Goal: Communication & Community: Share content

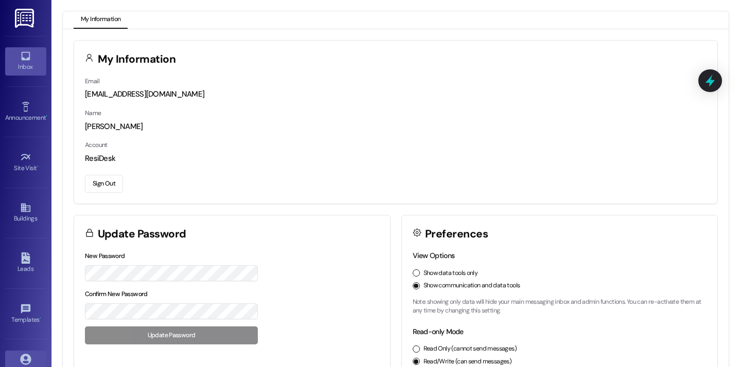
click at [29, 68] on div "Inbox" at bounding box center [25, 67] width 51 height 10
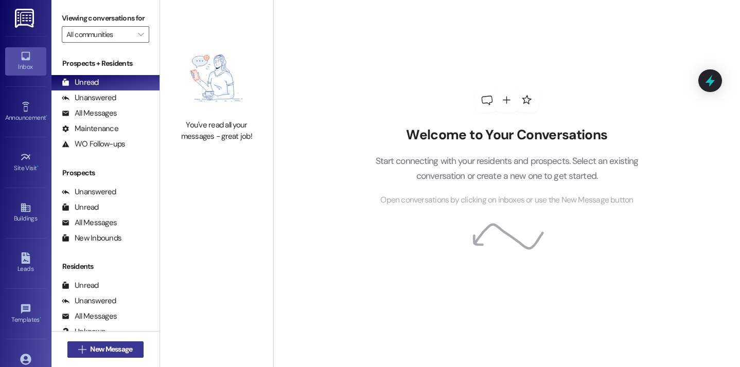
click at [95, 344] on span "New Message" at bounding box center [111, 349] width 42 height 11
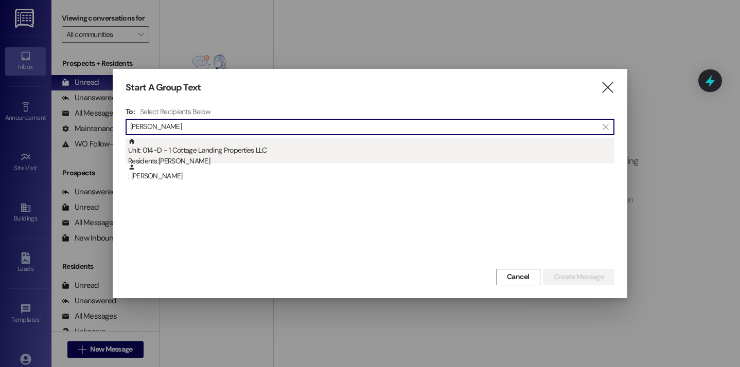
type input "[PERSON_NAME]"
click at [173, 156] on div "Residents: [PERSON_NAME]" at bounding box center [371, 161] width 486 height 11
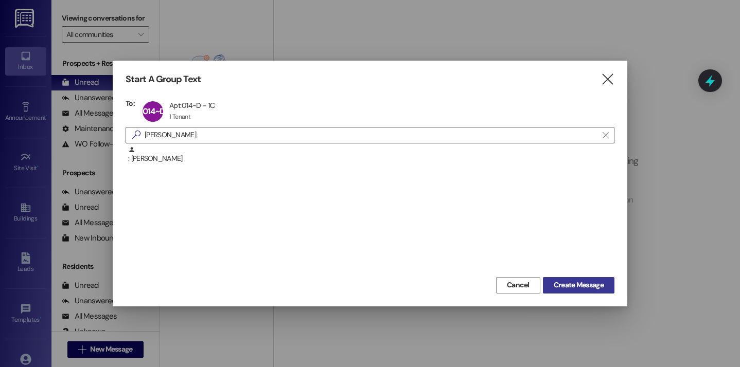
click at [560, 279] on button "Create Message" at bounding box center [579, 285] width 72 height 16
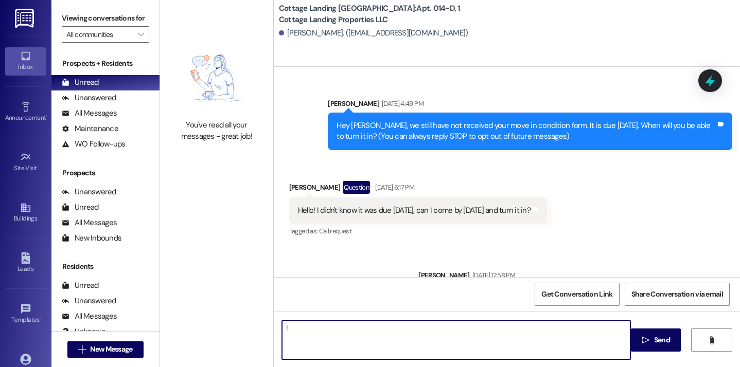
scroll to position [12940, 0]
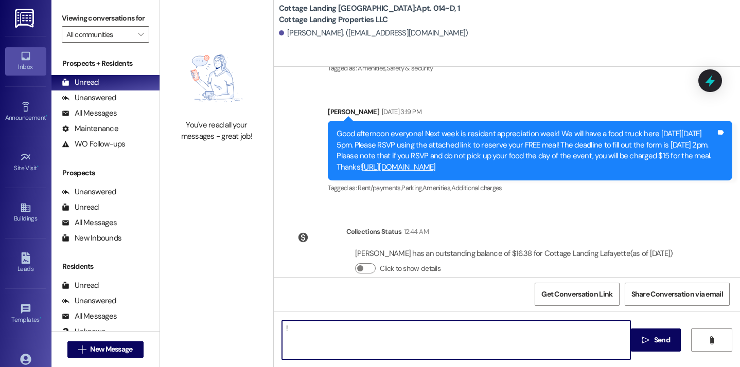
type textarea "!!"
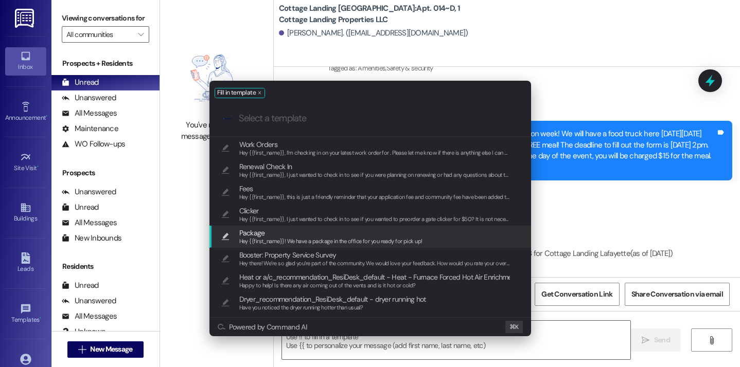
click at [281, 241] on span "Hey {{first_name}}! We have a package in the office for you ready for pick up!" at bounding box center [330, 241] width 183 height 7
type textarea "Hey {{first_name}}! We have a package in the office for you ready for pick up!"
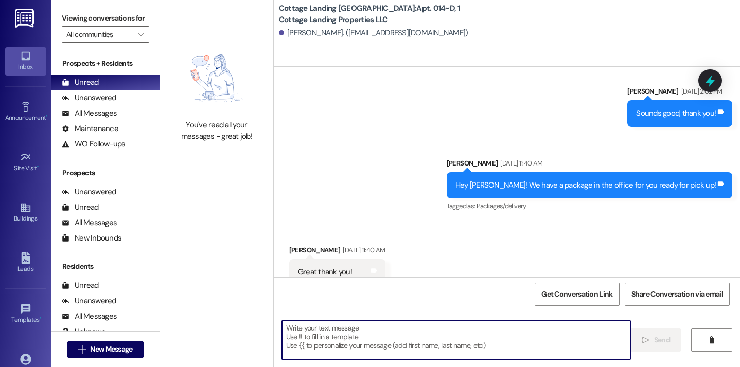
scroll to position [12534, 0]
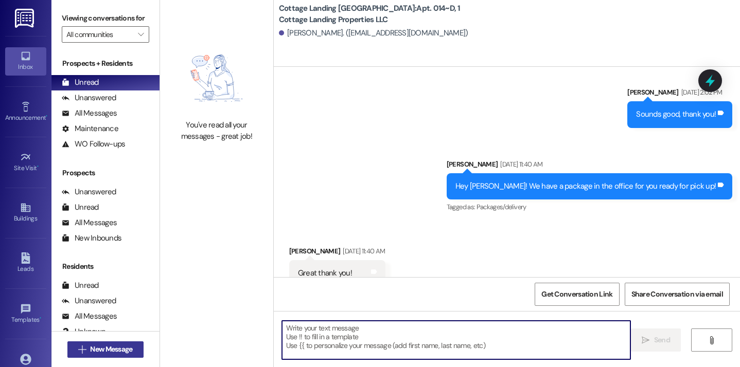
click at [119, 354] on span "New Message" at bounding box center [111, 349] width 42 height 11
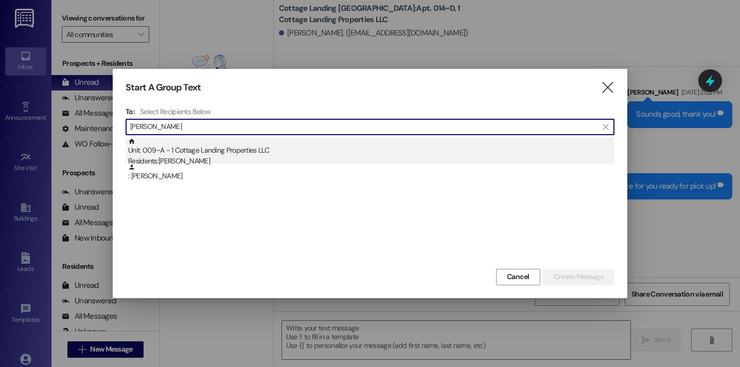
type input "[PERSON_NAME]"
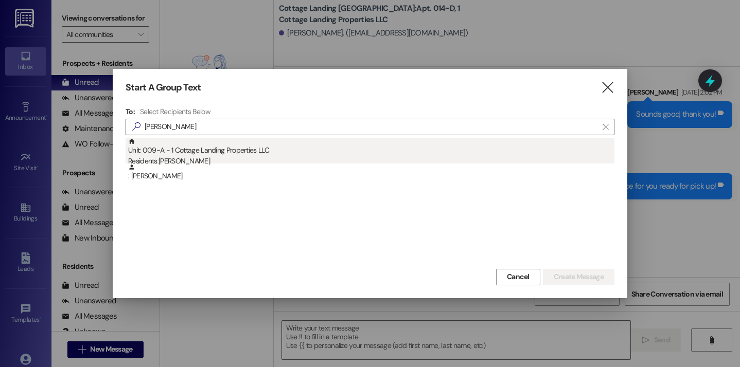
click at [188, 155] on div "Unit: 009~A - 1 Cottage Landing Properties LLC Residents: [PERSON_NAME]" at bounding box center [371, 152] width 486 height 29
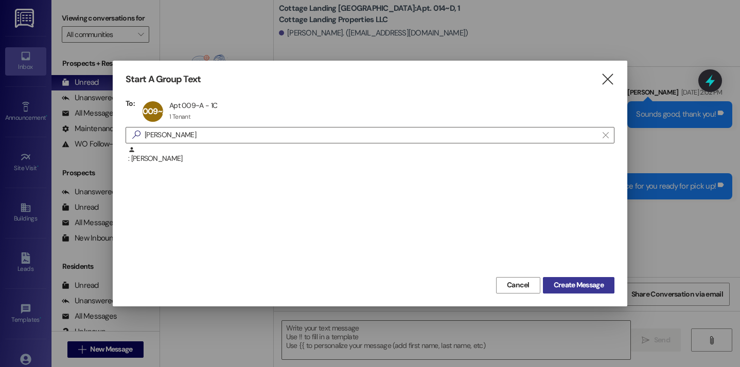
click at [560, 277] on button "Create Message" at bounding box center [579, 285] width 72 height 16
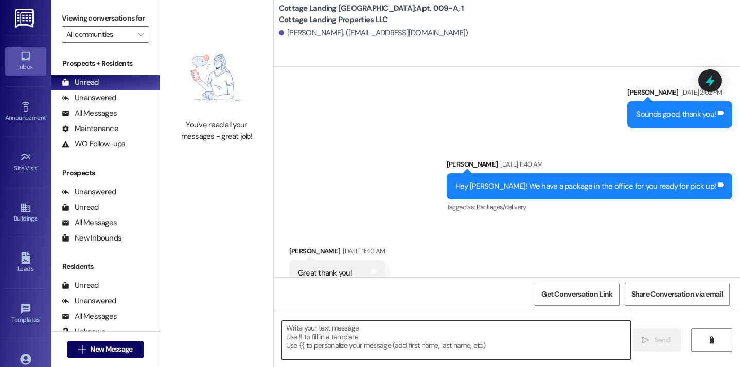
click at [376, 340] on textarea at bounding box center [456, 340] width 349 height 39
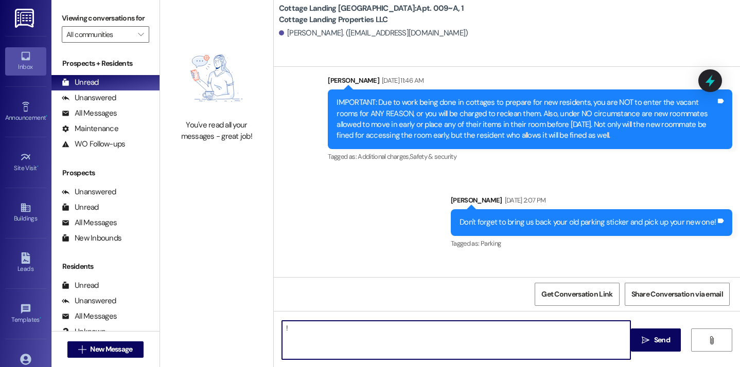
type textarea "!!"
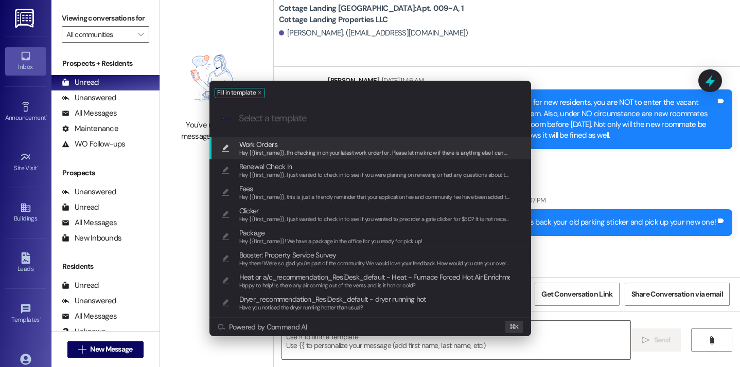
scroll to position [14207, 0]
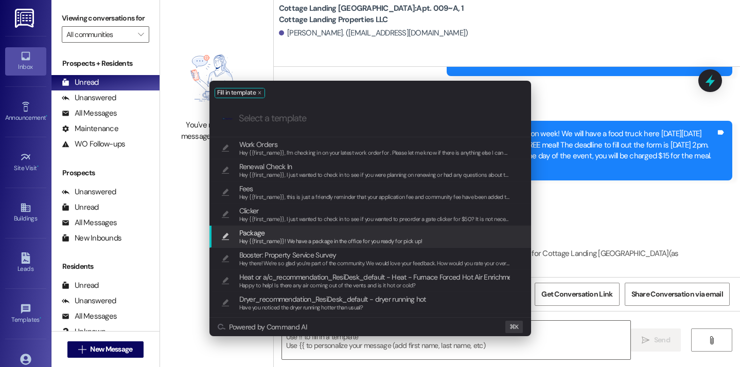
click at [301, 235] on span "Package" at bounding box center [330, 232] width 183 height 11
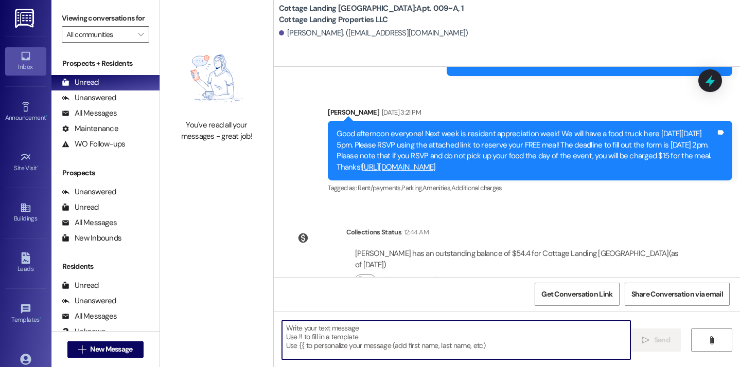
type textarea "Hey {{first_name}}! We have a package in the office for you ready for pick up!"
click at [117, 347] on span "New Message" at bounding box center [111, 349] width 42 height 11
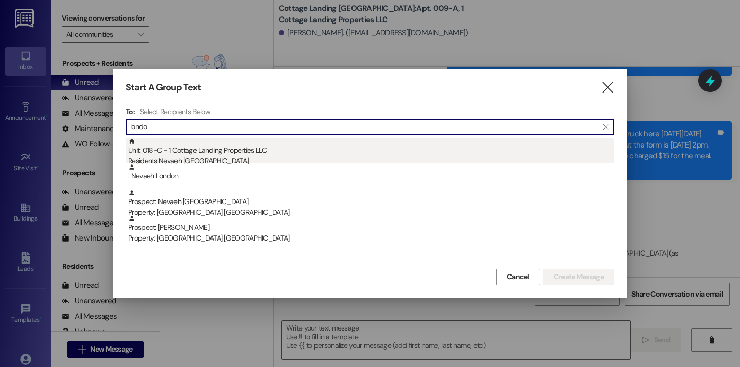
type input "londo"
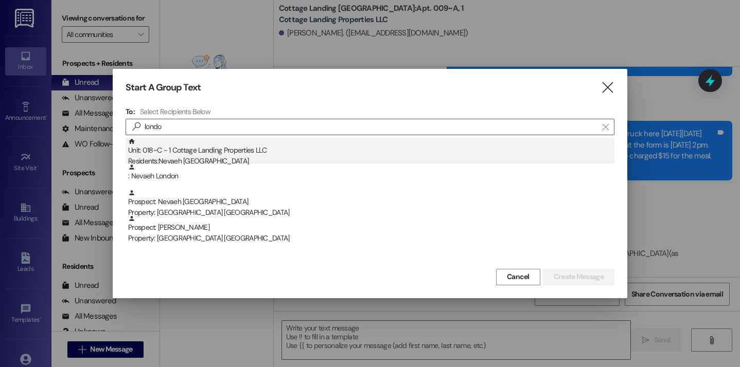
click at [206, 141] on div "Unit: 018~C - 1 Cottage Landing Properties LLC Residents: [GEOGRAPHIC_DATA]" at bounding box center [371, 152] width 486 height 29
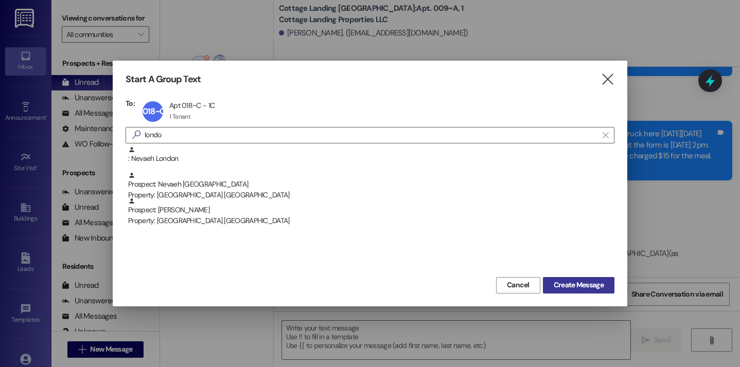
click at [558, 285] on span "Create Message" at bounding box center [579, 285] width 50 height 11
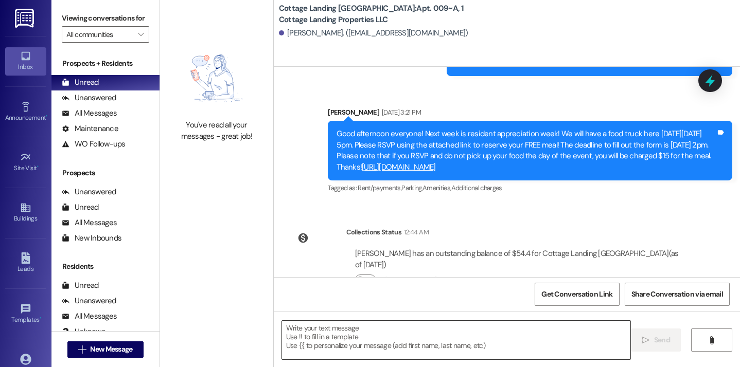
click at [357, 340] on textarea at bounding box center [456, 340] width 349 height 39
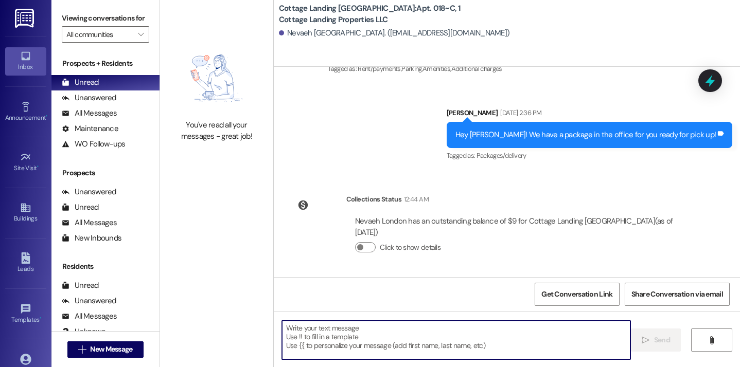
scroll to position [1172, 0]
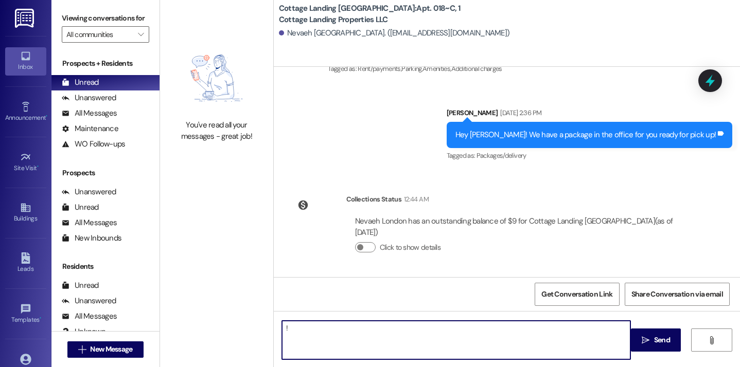
type textarea "!!"
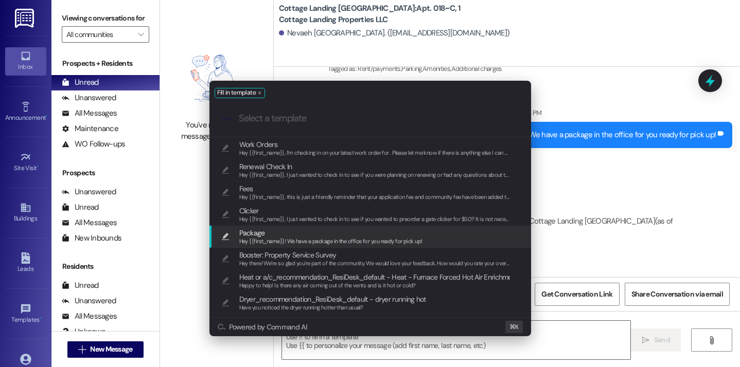
click at [289, 235] on span "Package" at bounding box center [330, 232] width 183 height 11
type textarea "Hey {{first_name}}! We have a package in the office for you ready for pick up!"
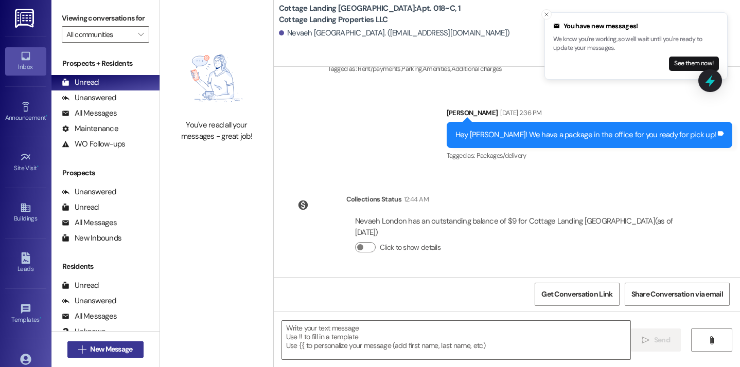
click at [112, 350] on span "New Message" at bounding box center [111, 349] width 42 height 11
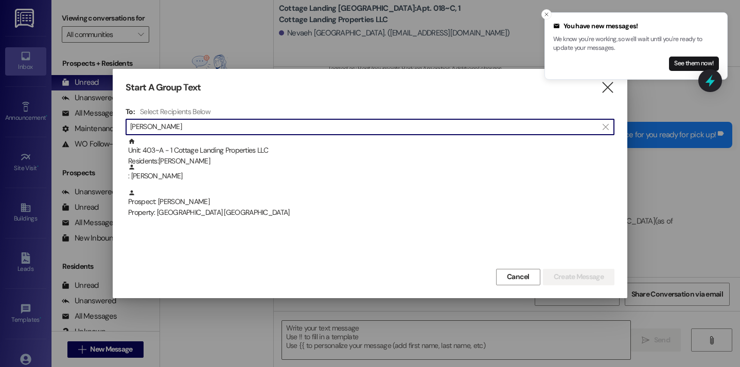
click at [235, 134] on div " [PERSON_NAME] " at bounding box center [370, 127] width 489 height 16
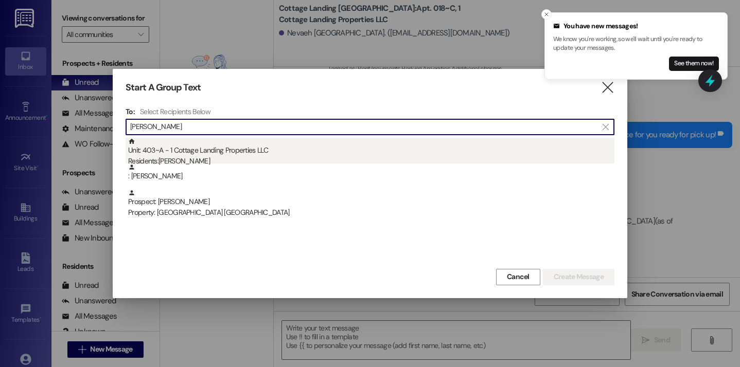
type input "[PERSON_NAME]"
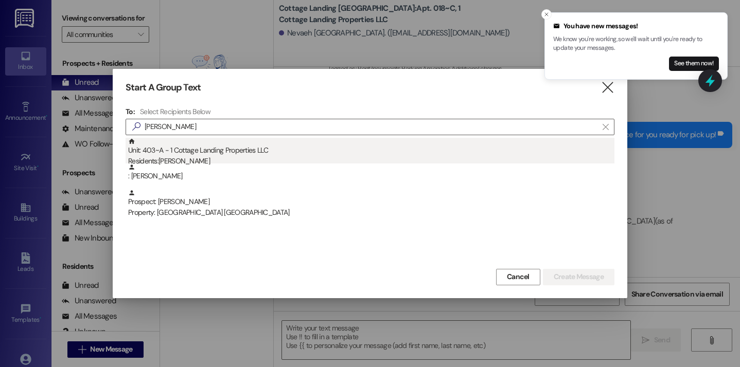
click at [234, 146] on div "Unit: 403~A - 1 Cottage Landing Properties LLC Residents: [PERSON_NAME]" at bounding box center [371, 152] width 486 height 29
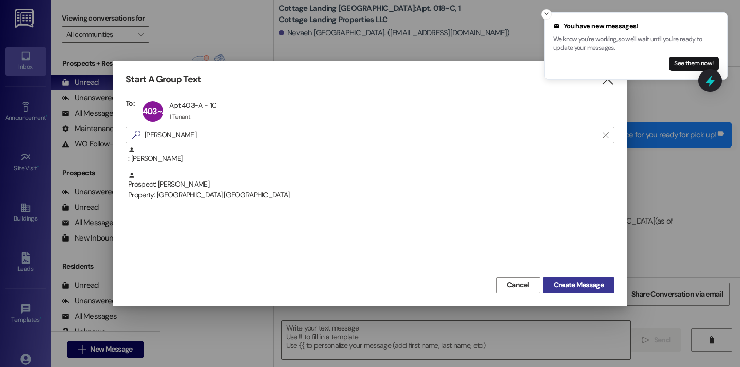
click at [575, 285] on span "Create Message" at bounding box center [579, 285] width 50 height 11
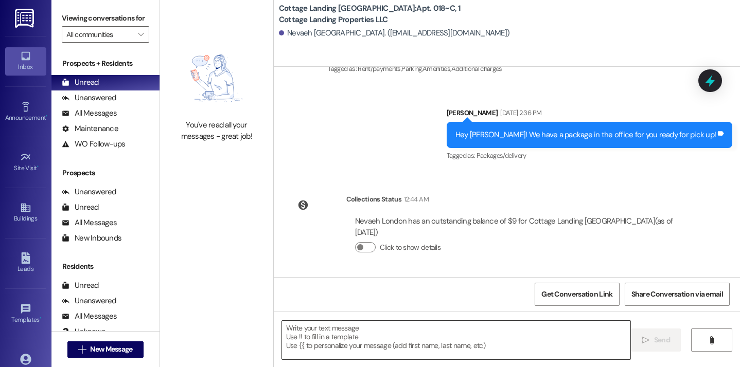
click at [406, 353] on textarea at bounding box center [456, 340] width 349 height 39
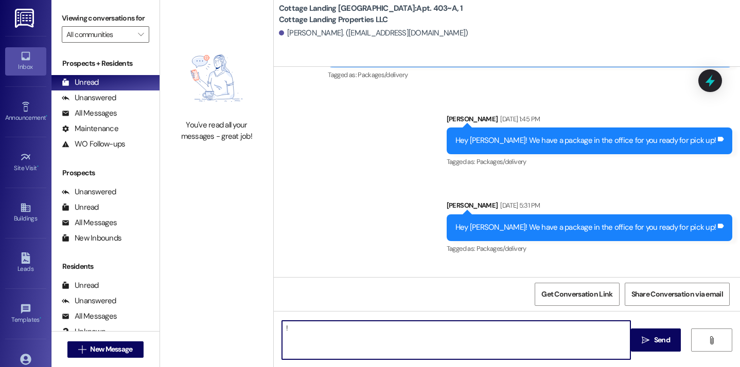
type textarea "!!"
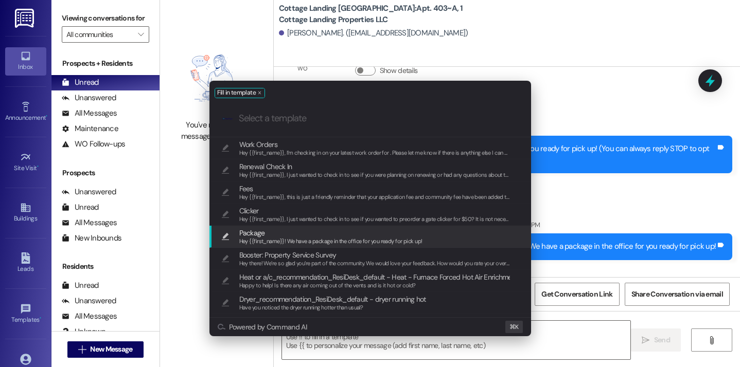
scroll to position [54, 0]
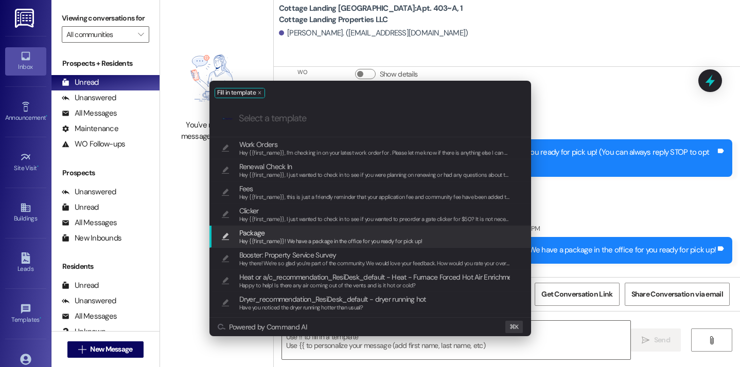
click at [312, 239] on span "Hey {{first_name}}! We have a package in the office for you ready for pick up!" at bounding box center [330, 241] width 183 height 7
type textarea "Hey {{first_name}}! We have a package in the office for you ready for pick up!"
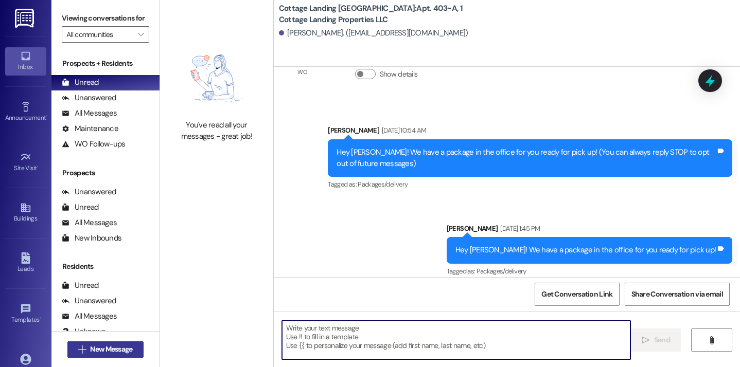
click at [130, 351] on span "New Message" at bounding box center [111, 349] width 42 height 11
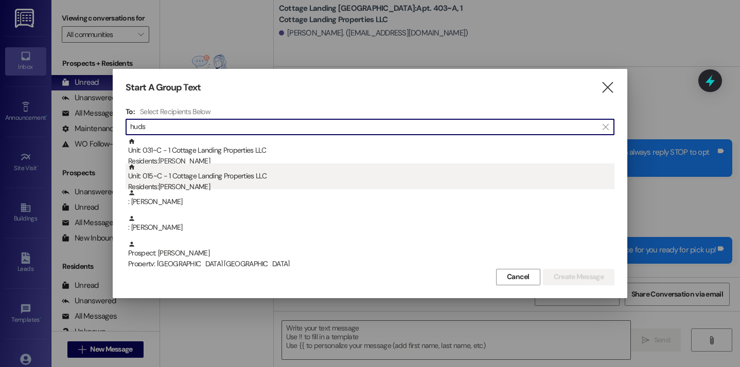
type input "huds"
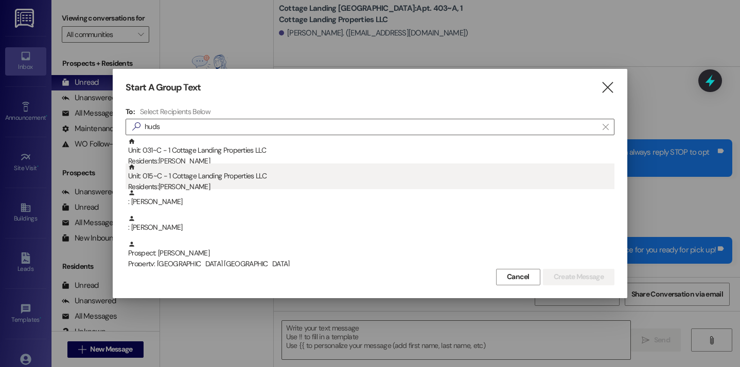
click at [197, 179] on div "Unit: 015~C - 1 Cottage Landing Properties LLC Residents: [PERSON_NAME]" at bounding box center [371, 178] width 486 height 29
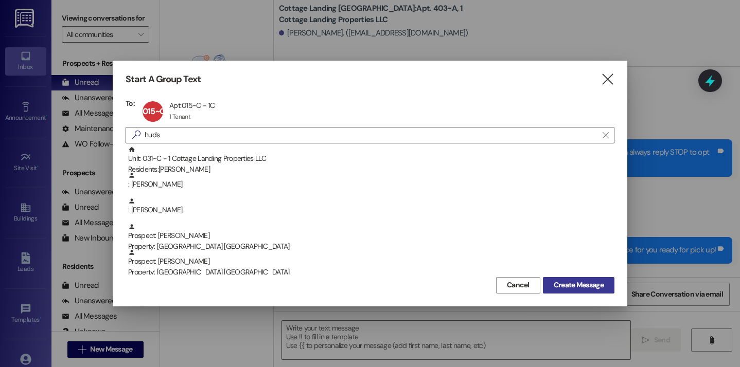
click at [566, 289] on span "Create Message" at bounding box center [579, 285] width 50 height 11
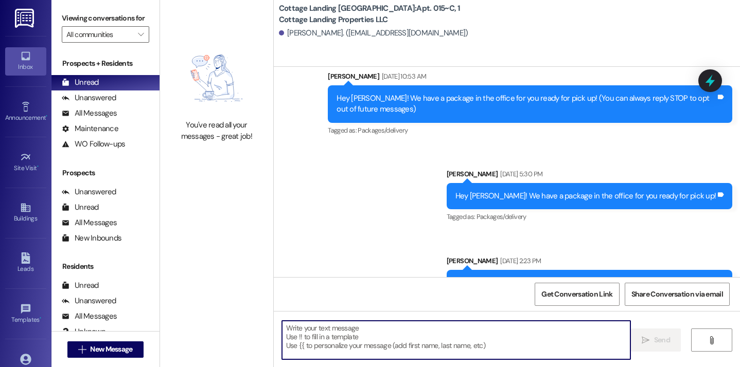
click at [294, 337] on textarea at bounding box center [456, 340] width 349 height 39
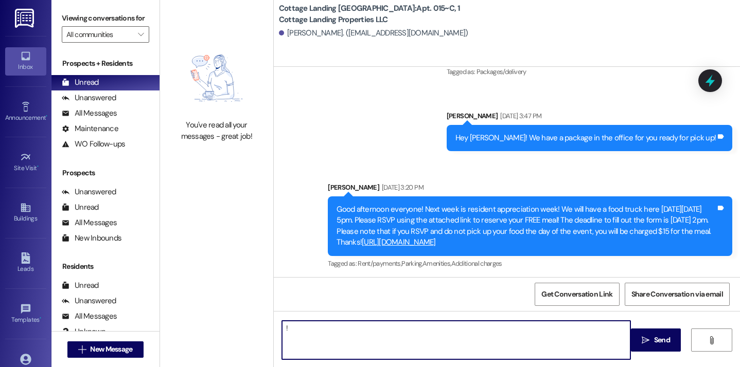
type textarea "!!"
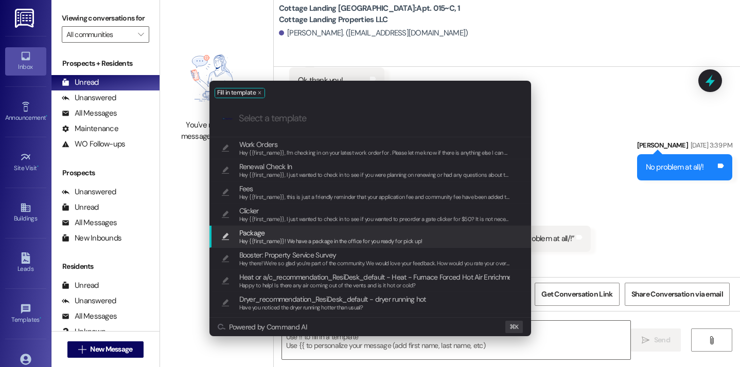
scroll to position [2504, 0]
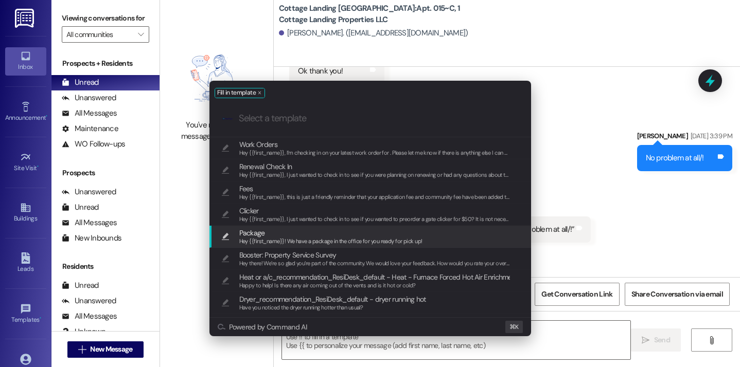
click at [262, 234] on span "Package" at bounding box center [252, 232] width 26 height 11
type textarea "Hey {{first_name}}! We have a package in the office for you ready for pick up!"
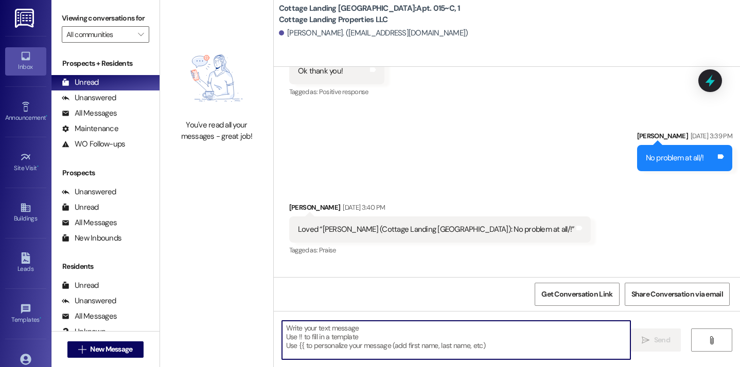
scroll to position [2768, 0]
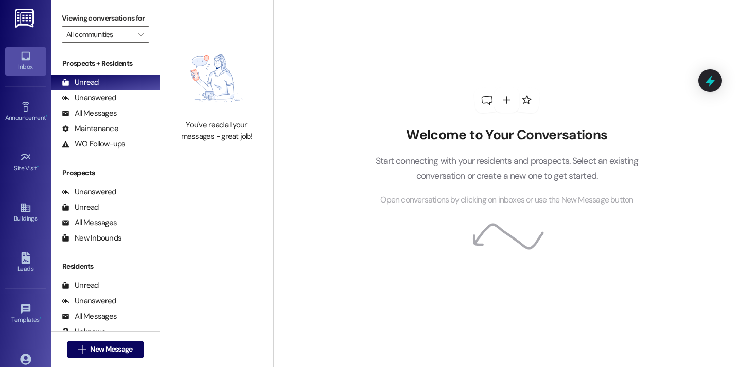
click at [118, 341] on div " New Message" at bounding box center [105, 350] width 76 height 26
click at [121, 347] on span "New Message" at bounding box center [111, 349] width 42 height 11
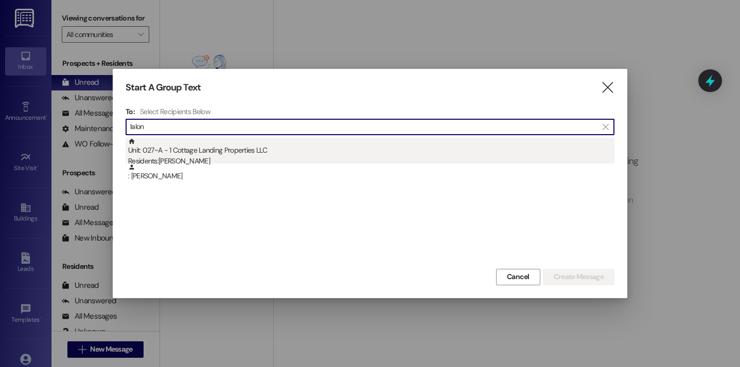
type input "lalon"
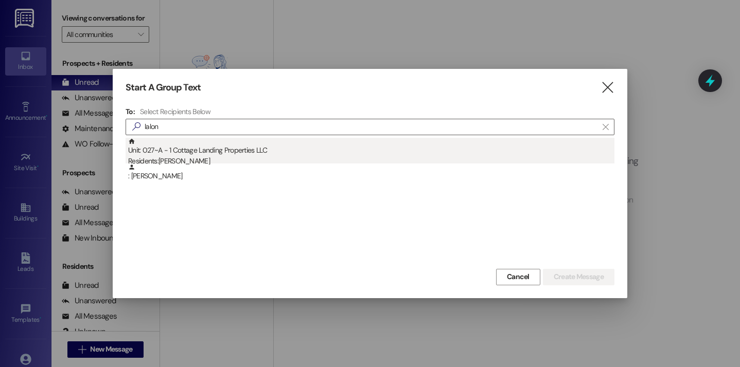
click at [283, 150] on div "Unit: 027~A - 1 Cottage Landing Properties LLC Residents: Brennan Lalonde" at bounding box center [371, 152] width 486 height 29
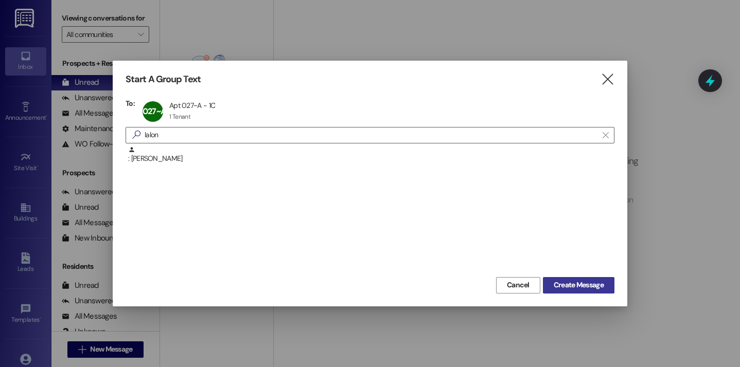
click at [557, 280] on span "Create Message" at bounding box center [579, 285] width 50 height 11
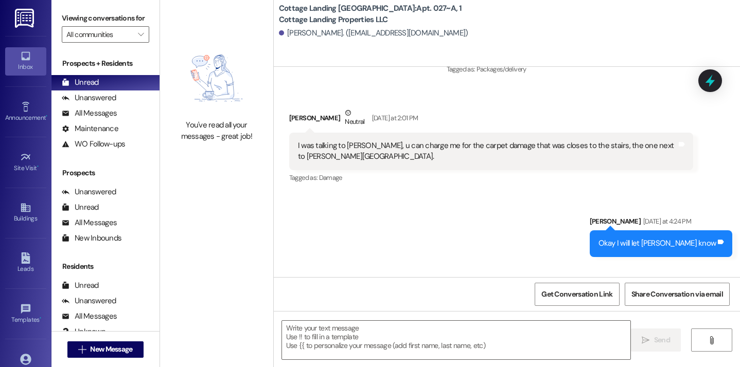
scroll to position [4574, 0]
